Goal: Information Seeking & Learning: Learn about a topic

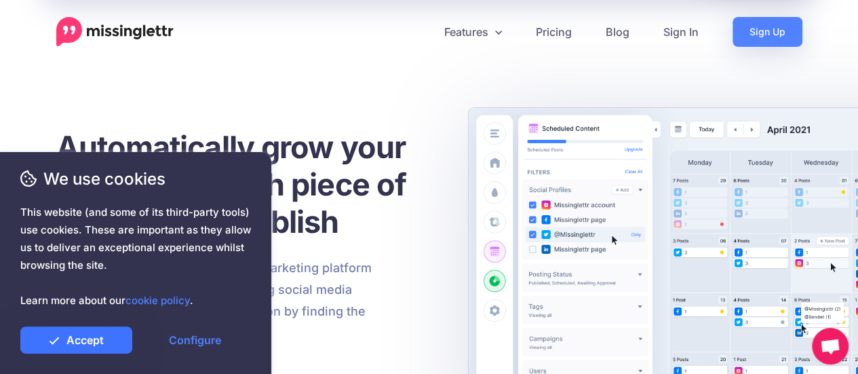
click at [66, 336] on link "Accept" at bounding box center [76, 339] width 112 height 27
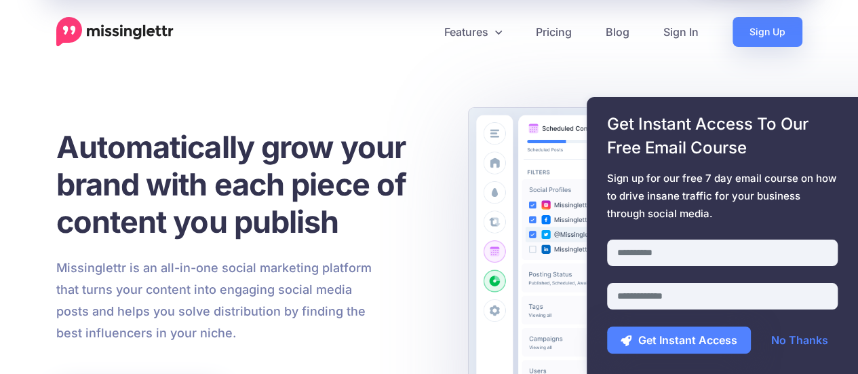
click at [798, 341] on link "No Thanks" at bounding box center [799, 339] width 84 height 27
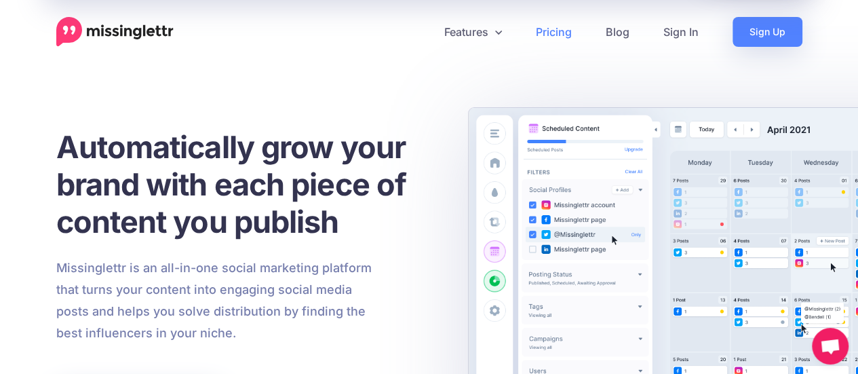
click at [567, 33] on link "Pricing" at bounding box center [554, 32] width 70 height 30
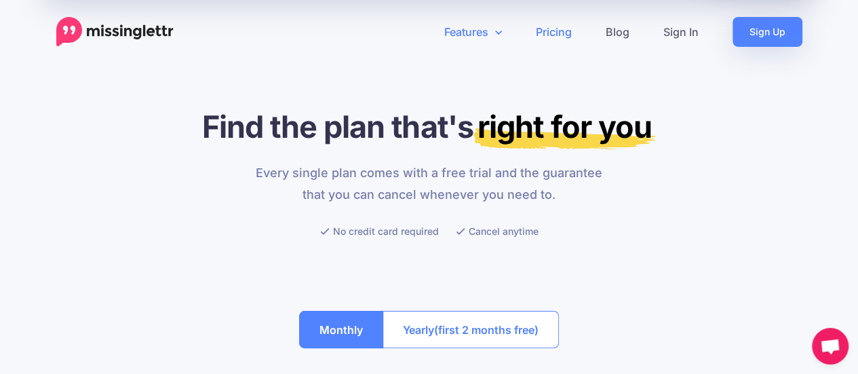
click at [498, 36] on icon at bounding box center [498, 31] width 7 height 11
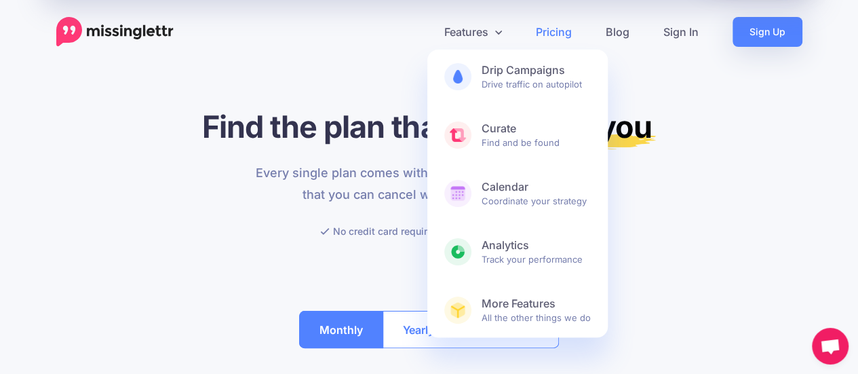
click at [118, 202] on div "Every single plan comes with a free trial and the guarantee that you can cancel…" at bounding box center [429, 200] width 766 height 77
